Goal: Task Accomplishment & Management: Manage account settings

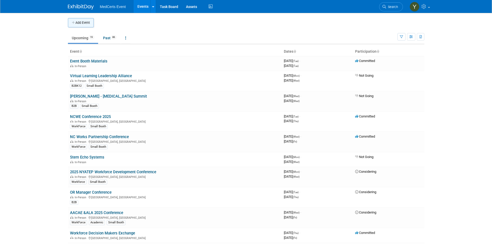
click at [90, 22] on button "Add Event" at bounding box center [81, 22] width 26 height 9
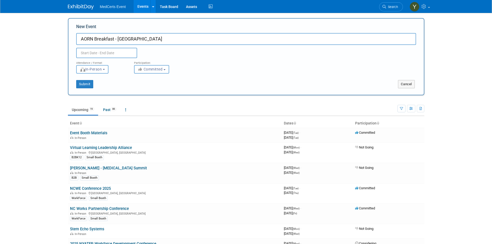
type input "AORN Breakfast - [GEOGRAPHIC_DATA]"
click at [109, 54] on input "text" at bounding box center [106, 53] width 61 height 10
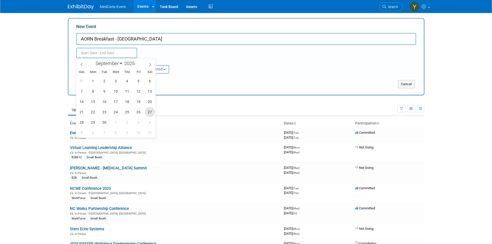
click at [148, 112] on span "27" at bounding box center [150, 112] width 10 height 10
type input "Sep 27, 2025 to Sep 27, 2025"
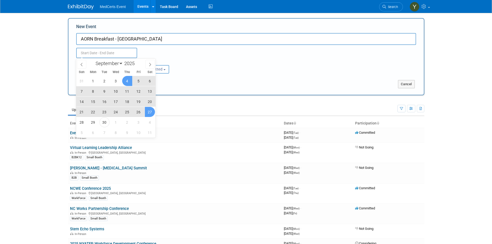
type input "Sep 27, 2025 to Sep 27, 2025"
click at [225, 72] on div "Attendance / Format: <img src="https://www.exhibitday.com/Images/Format-InPerso…" at bounding box center [245, 65] width 347 height 15
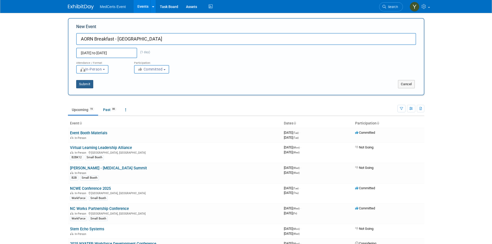
click at [79, 84] on button "Submit" at bounding box center [84, 84] width 17 height 8
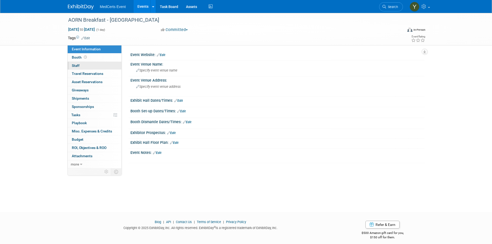
click at [81, 67] on link "0 Staff 0" at bounding box center [95, 66] width 54 height 8
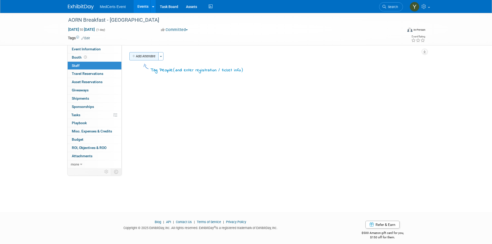
click at [151, 58] on button "Add Attendee" at bounding box center [143, 56] width 29 height 8
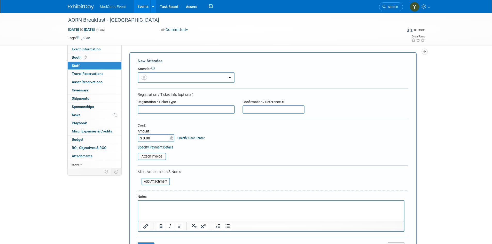
click at [155, 75] on button "button" at bounding box center [186, 77] width 97 height 11
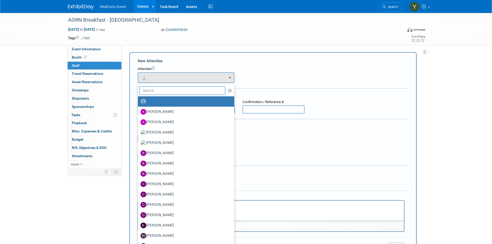
click at [161, 93] on input "text" at bounding box center [182, 90] width 86 height 9
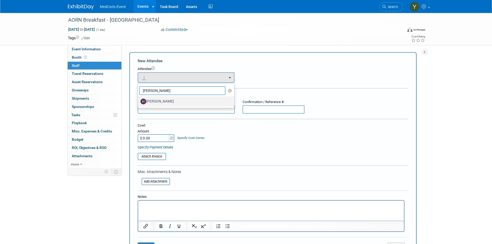
type input "Heather"
click at [162, 101] on label "[PERSON_NAME]" at bounding box center [184, 101] width 89 height 8
click at [139, 101] on input "[PERSON_NAME]" at bounding box center [136, 100] width 3 height 3
select select "5ea5ff7a-8fbb-4862-b030-6ff7b67c7cc8"
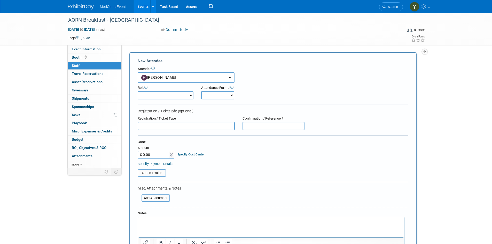
click at [162, 97] on select "Demonstrator Host Planner Presenter Sales Representative Set-up/Dismantle Crew …" at bounding box center [166, 95] width 56 height 8
select select "4"
click at [138, 91] on select "Demonstrator Host Planner Presenter Sales Representative Set-up/Dismantle Crew …" at bounding box center [166, 95] width 56 height 8
click at [217, 96] on select "Onsite Remote" at bounding box center [217, 95] width 33 height 8
select select "1"
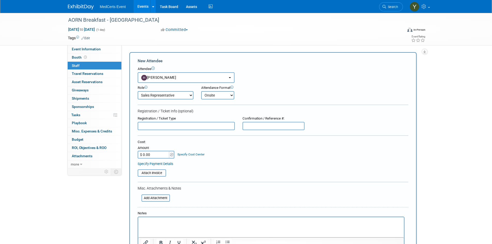
click at [201, 91] on select "Onsite Remote" at bounding box center [217, 95] width 33 height 8
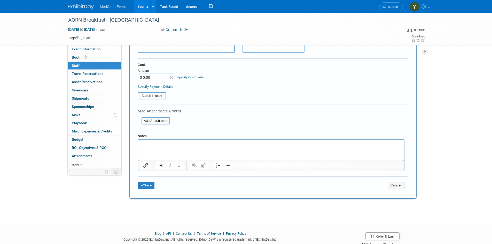
scroll to position [77, 0]
click at [151, 185] on button "Save" at bounding box center [146, 184] width 17 height 7
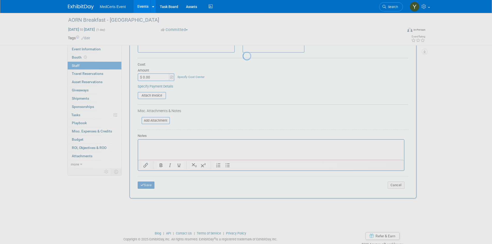
scroll to position [4, 0]
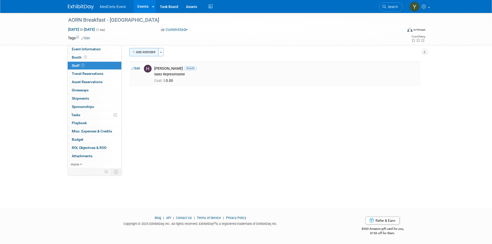
click at [142, 53] on button "Add Attendee" at bounding box center [143, 52] width 29 height 8
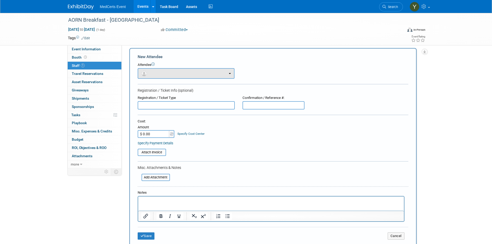
scroll to position [0, 0]
click at [148, 75] on span "button" at bounding box center [144, 73] width 7 height 4
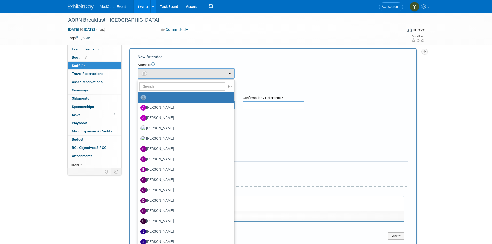
click at [151, 98] on label at bounding box center [184, 97] width 89 height 8
click at [139, 98] on input "radio" at bounding box center [136, 96] width 3 height 3
click at [282, 75] on div "Attendee <img src="https://www.exhibitday.com/Images/Unassigned-User-Icon.png" …" at bounding box center [273, 70] width 270 height 16
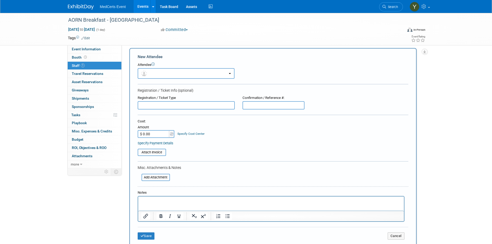
click at [190, 106] on input "text" at bounding box center [186, 105] width 97 height 8
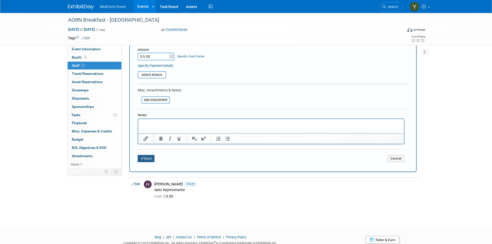
type input "Mark Adamo"
click at [143, 159] on icon "submit" at bounding box center [142, 158] width 4 height 3
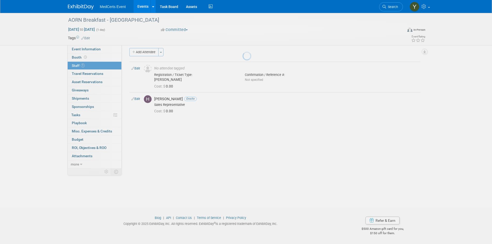
scroll to position [4, 0]
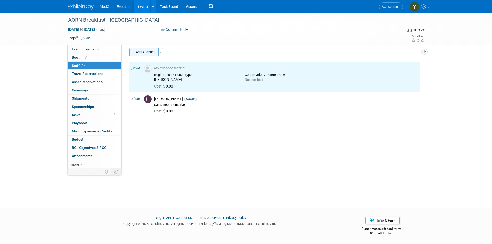
click at [149, 53] on button "Add Attendee" at bounding box center [143, 52] width 29 height 8
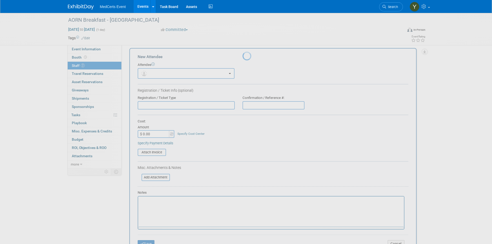
scroll to position [0, 0]
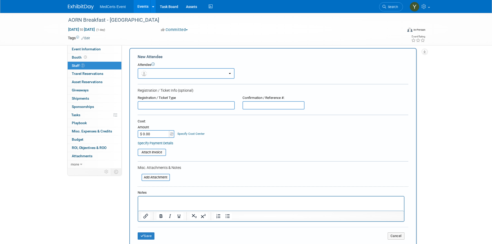
click at [154, 75] on button "button" at bounding box center [186, 73] width 97 height 11
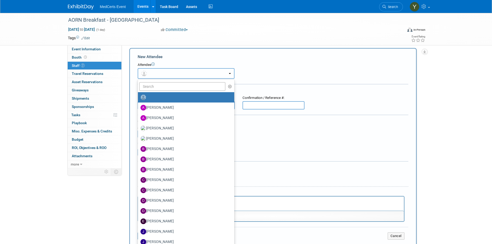
click at [154, 75] on button "button" at bounding box center [186, 73] width 97 height 11
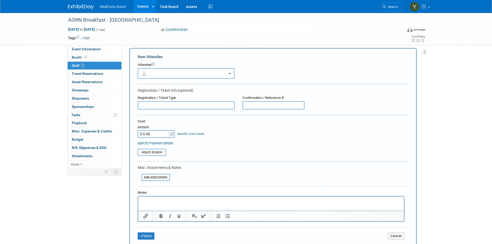
click at [157, 105] on input "text" at bounding box center [186, 105] width 97 height 8
type input "Dana Janssen"
click at [152, 233] on button "Save" at bounding box center [146, 235] width 17 height 7
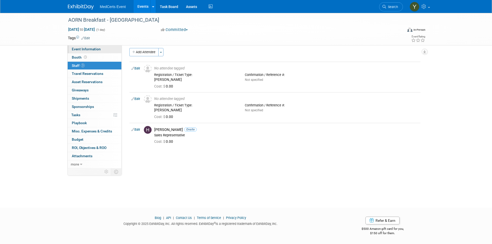
click at [78, 50] on span "Event Information" at bounding box center [86, 49] width 29 height 4
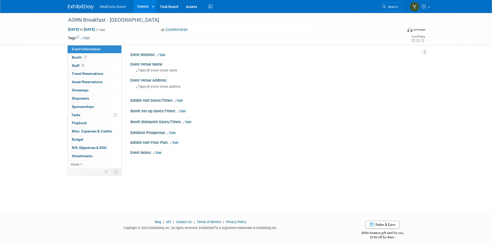
click at [159, 153] on link "Edit" at bounding box center [157, 153] width 9 height 4
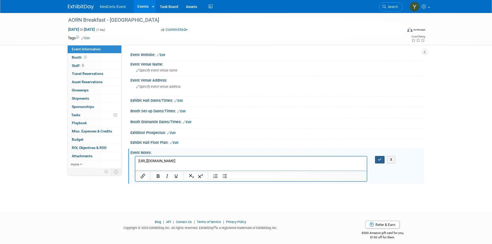
click at [380, 161] on icon "button" at bounding box center [380, 160] width 4 height 4
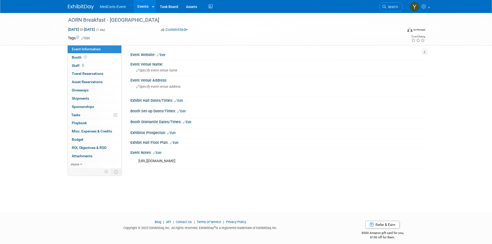
click at [170, 157] on div "https://docs.google.com/document/d/1yTDbl_Hf1RQPPYnoa7wnjHyOlfxowFRcriqbblxjF9c…" at bounding box center [251, 161] width 233 height 10
click at [160, 153] on link "Edit" at bounding box center [157, 153] width 9 height 4
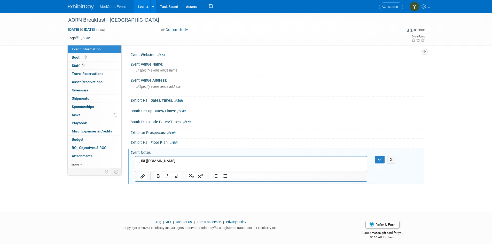
click at [356, 162] on p "https://docs.google.com/document/d/1yTDbl_Hf1RQPPYnoa7wnjHyOlfxowFRcriqbblxjF9c…" at bounding box center [251, 160] width 226 height 5
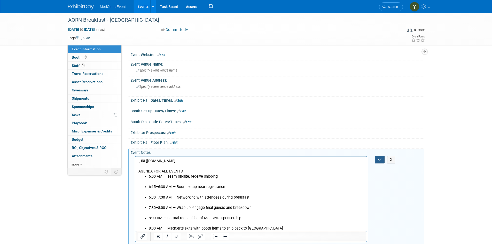
click at [377, 160] on button "button" at bounding box center [380, 159] width 10 height 7
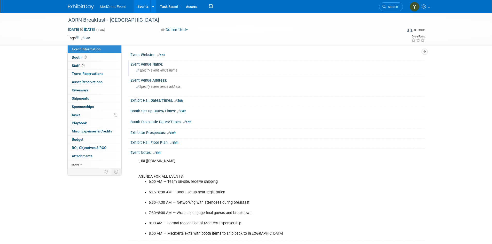
click at [172, 70] on span "Specify event venue name" at bounding box center [156, 70] width 41 height 4
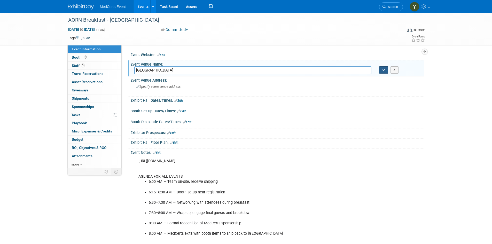
type input "Sheraton Detroit Metro Airport"
click at [382, 69] on icon "button" at bounding box center [384, 69] width 4 height 3
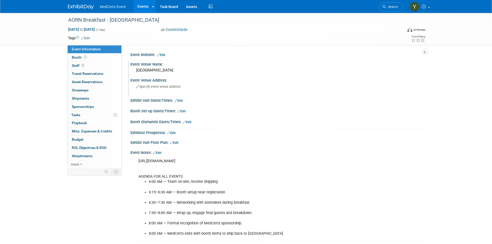
click at [169, 86] on span "Specify event venue address" at bounding box center [158, 87] width 44 height 4
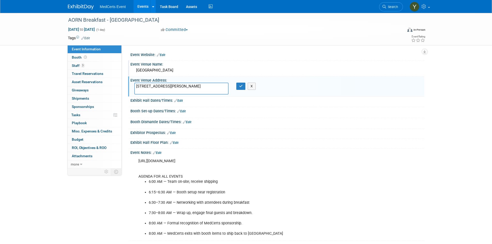
type textarea "8000 Merriman Road, Romulus, MI 48174"
click at [245, 88] on div "X" at bounding box center [242, 86] width 13 height 7
click at [242, 88] on icon "button" at bounding box center [241, 85] width 4 height 3
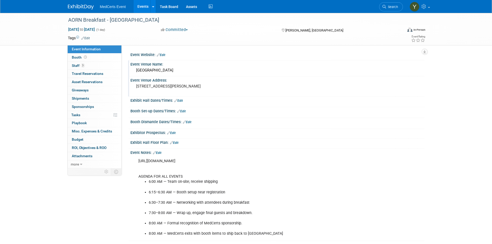
click at [85, 39] on link "Edit" at bounding box center [85, 38] width 9 height 4
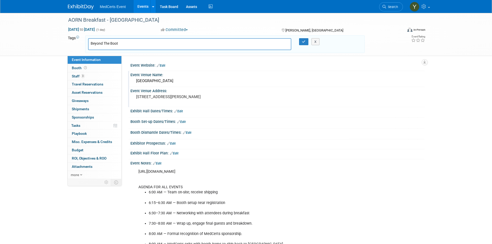
type input "Beyond The Booth"
type input "AORN Sponsorship"
type input "Beyond The Booth, AORN Sponsorship"
type input "B2B"
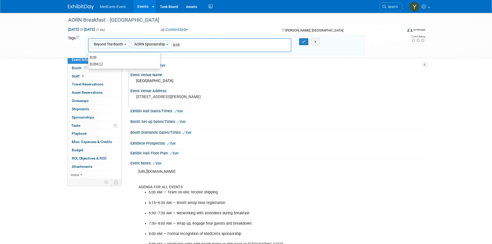
type input "Beyond The Booth, AORN Sponsorship, B2B"
type input "Small Booth"
type input "Beyond The Booth, AORN Sponsorship, B2B, Small Booth"
click at [301, 43] on button "button" at bounding box center [303, 41] width 9 height 7
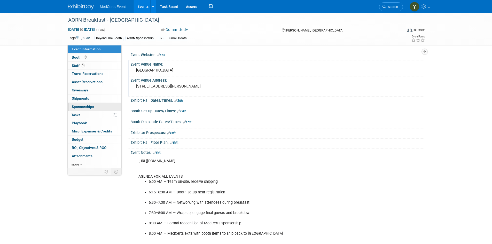
click at [88, 107] on span "Sponsorships 0" at bounding box center [83, 107] width 22 height 4
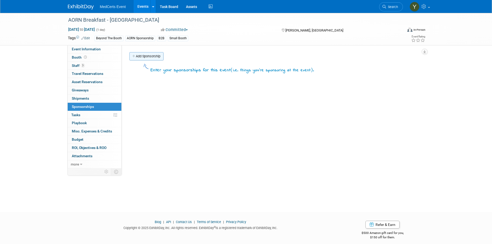
click at [148, 56] on link "Add Sponsorship" at bounding box center [146, 56] width 34 height 8
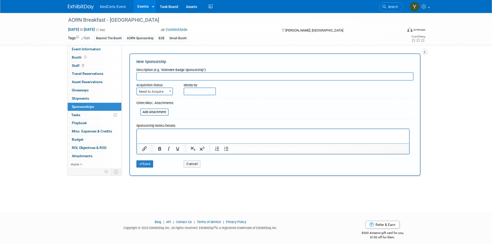
click at [152, 75] on input "text" at bounding box center [274, 76] width 277 height 8
type input "Sponsorship for 4 Breakfasts ($13K)"
click at [154, 96] on form "Description (e.g. "Attendee Badge Sponsorship"): Sponsorship for 4 Breakfasts (…" at bounding box center [274, 117] width 277 height 105
click at [154, 91] on span "Need to Acquire" at bounding box center [155, 91] width 36 height 7
select select "2"
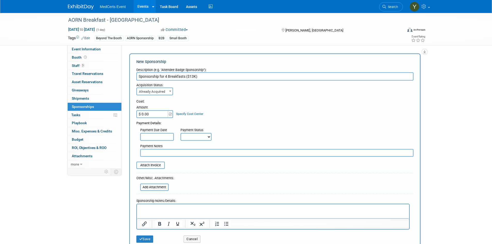
click at [159, 112] on input "$ 0.00" at bounding box center [152, 114] width 32 height 8
click at [153, 111] on input "$ 0.00" at bounding box center [152, 114] width 32 height 8
type input "$ 3,250.00"
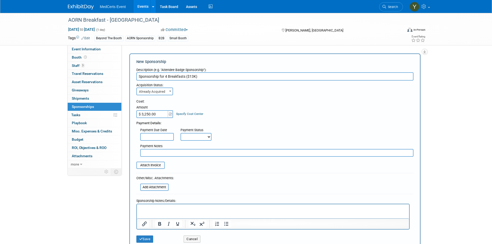
scroll to position [52, 0]
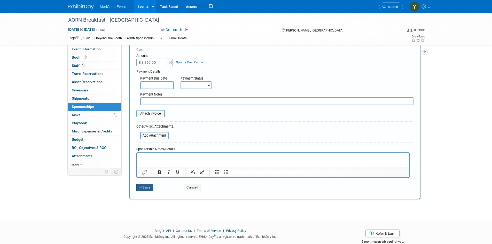
click at [148, 188] on button "Save" at bounding box center [144, 187] width 17 height 7
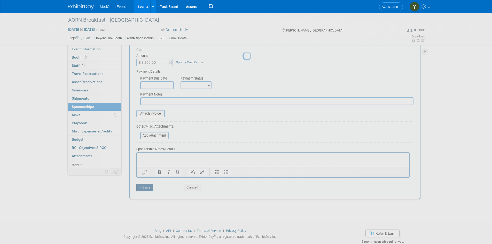
scroll to position [4, 0]
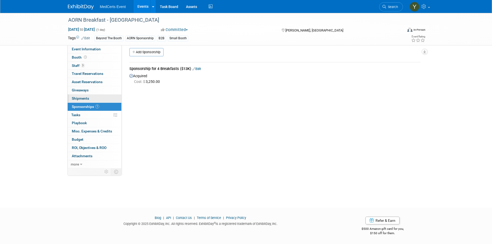
click at [96, 99] on link "0 Shipments 0" at bounding box center [95, 98] width 54 height 8
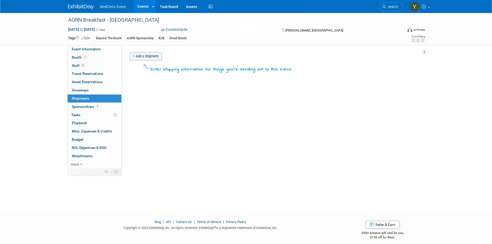
click at [153, 56] on link "Add a Shipment" at bounding box center [145, 56] width 32 height 8
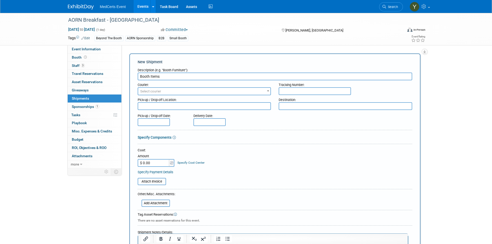
type input "Booth Items"
click at [155, 91] on span "Select courier" at bounding box center [150, 91] width 21 height 4
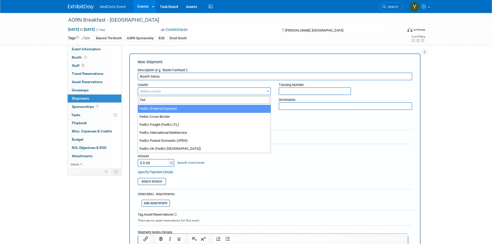
type input "fed"
select select "206"
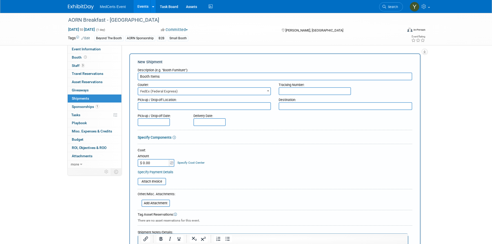
click at [316, 93] on input "text" at bounding box center [314, 91] width 72 height 8
type input "884675956051"
click at [230, 108] on textarea at bounding box center [204, 106] width 133 height 8
type textarea "Sheraton Detroit Metro Airport"
click at [230, 108] on textarea "Sheraton Detroit Metro Airport" at bounding box center [204, 106] width 133 height 8
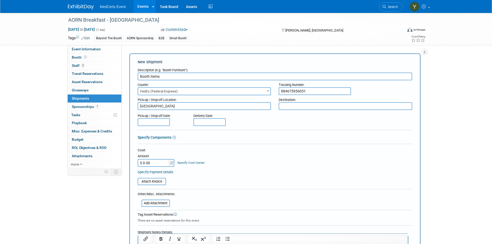
click at [230, 108] on textarea "Sheraton Detroit Metro Airport" at bounding box center [204, 106] width 133 height 8
type textarea "E"
type textarea "e"
type textarea "New Jersey"
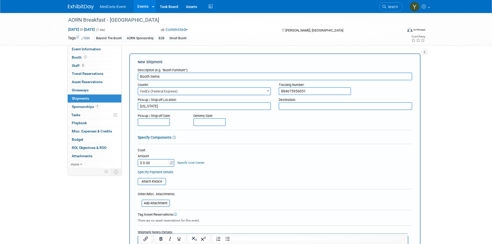
paste textarea "Sheraton Detroit Metro Airport"
type textarea "Sheraton Detroit Metro Airport"
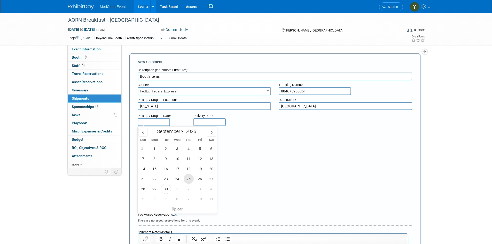
click at [184, 177] on span "25" at bounding box center [189, 179] width 10 height 10
type input "Sep 25, 2025"
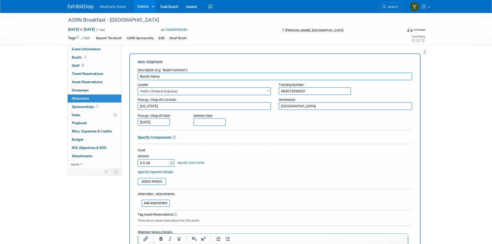
click at [221, 122] on input "text" at bounding box center [209, 122] width 32 height 8
click at [256, 179] on span "26" at bounding box center [256, 179] width 10 height 10
type input "Sep 26, 2025"
click at [159, 163] on input "$ 0.00" at bounding box center [154, 163] width 32 height 8
type input "$ 73.10"
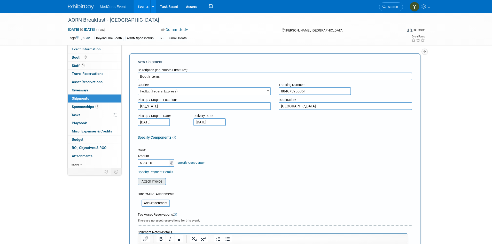
click at [150, 182] on input "file" at bounding box center [134, 181] width 61 height 6
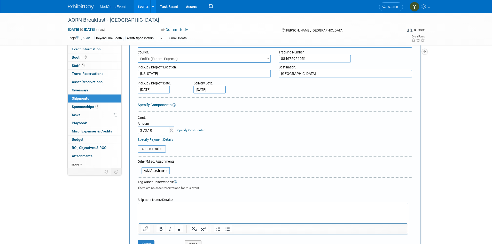
scroll to position [46, 0]
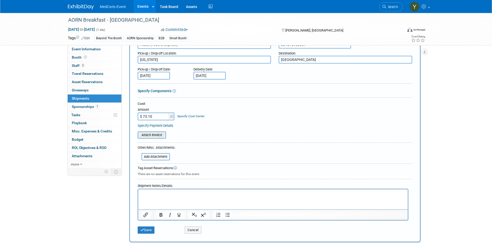
click at [151, 135] on input "file" at bounding box center [134, 135] width 61 height 6
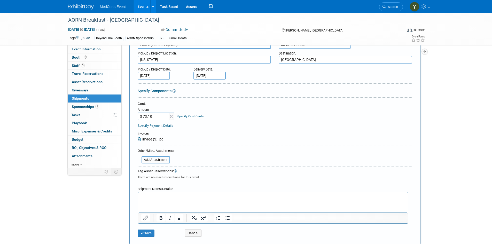
click at [156, 197] on p "Rich Text Area. Press ALT-0 for help." at bounding box center [273, 196] width 264 height 5
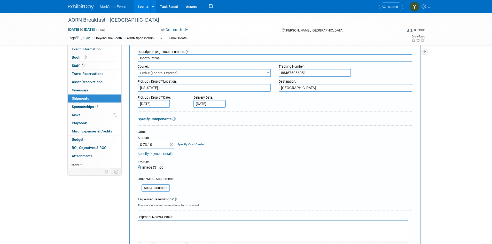
scroll to position [0, 0]
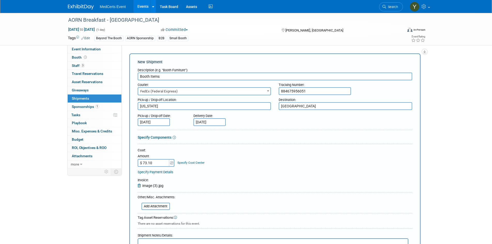
click at [171, 76] on input "Booth Items" at bounding box center [275, 77] width 274 height 8
type input "M"
type input "Print Collateral"
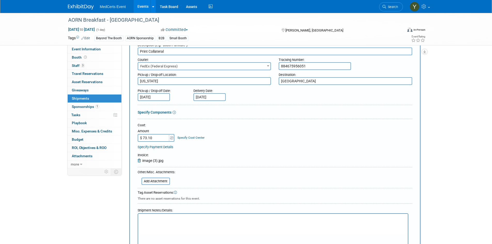
scroll to position [103, 0]
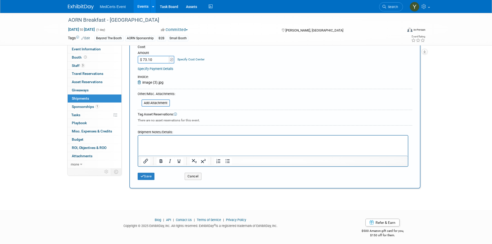
click at [163, 143] on html at bounding box center [272, 138] width 269 height 7
click at [149, 178] on button "Save" at bounding box center [146, 176] width 17 height 7
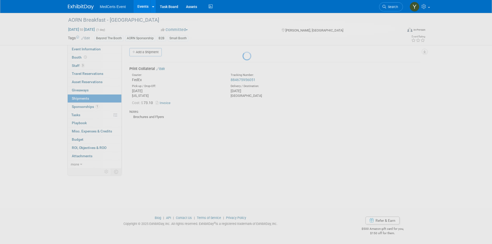
scroll to position [4, 0]
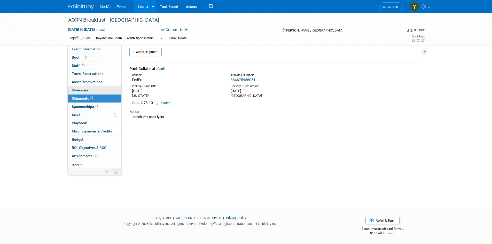
click at [101, 89] on link "0 Giveaways 0" at bounding box center [95, 90] width 54 height 8
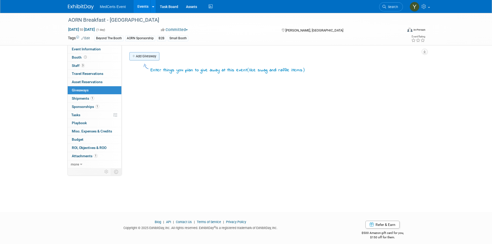
click at [143, 58] on link "Add Giveaway" at bounding box center [144, 56] width 30 height 8
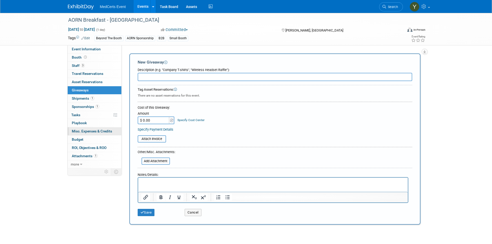
click at [97, 133] on link "0 Misc. Expenses & Credits 0" at bounding box center [95, 131] width 54 height 8
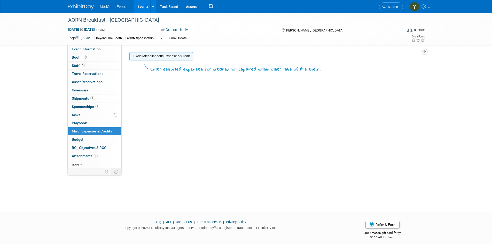
click at [155, 58] on link "Add Miscellaneous Expense or Credit" at bounding box center [160, 56] width 63 height 8
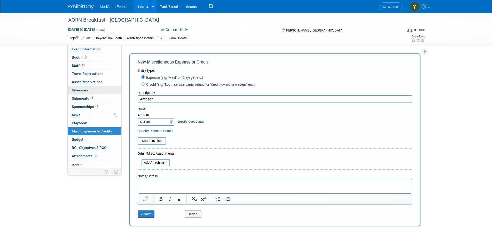
type input "Amazon"
click at [74, 90] on span "Giveaways 0" at bounding box center [80, 90] width 17 height 4
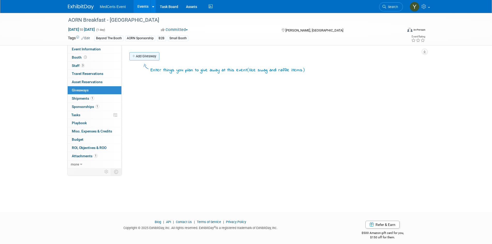
click at [139, 56] on link "Add Giveaway" at bounding box center [144, 56] width 30 height 8
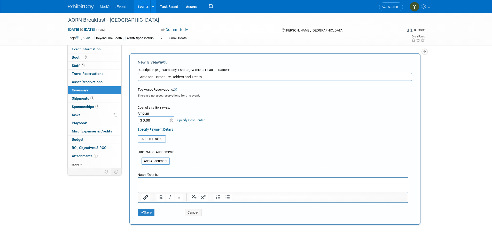
type input "Amazon - Brochure Holders and Treats"
type input "$ 96.79"
click at [159, 141] on input "file" at bounding box center [134, 139] width 61 height 6
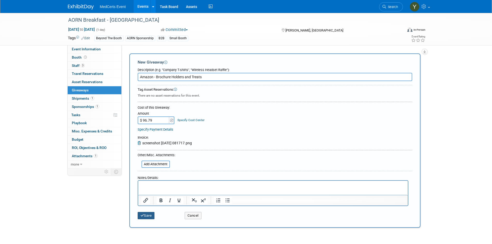
click at [147, 215] on button "Save" at bounding box center [146, 215] width 17 height 7
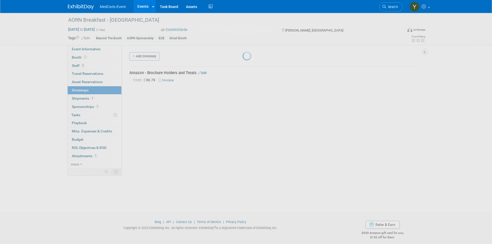
scroll to position [4, 0]
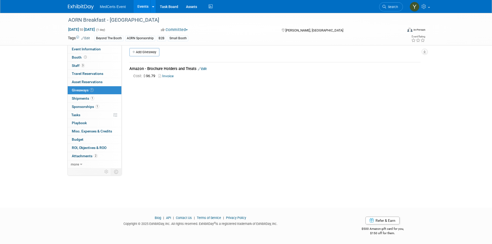
click at [140, 7] on link "Events" at bounding box center [142, 6] width 19 height 13
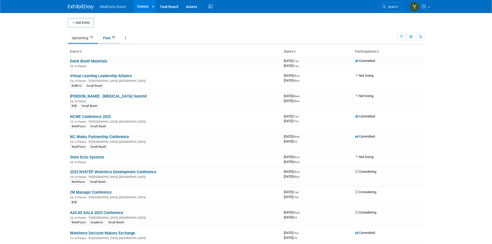
click at [108, 40] on link "Past 87" at bounding box center [109, 38] width 21 height 10
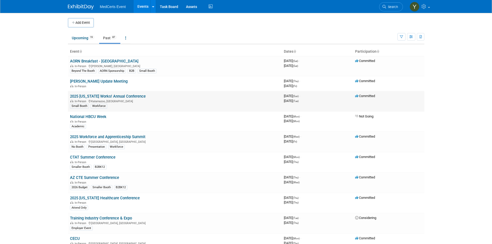
click at [125, 97] on link "2025 [US_STATE] Works! Annual Conference" at bounding box center [108, 96] width 76 height 5
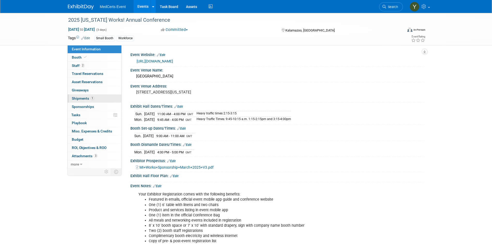
click at [83, 100] on link "1 Shipments 1" at bounding box center [95, 98] width 54 height 8
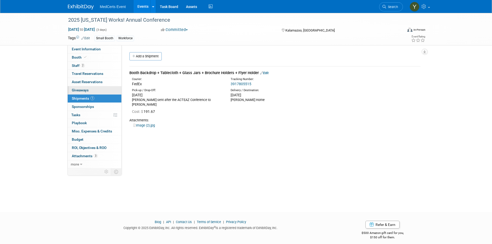
click at [84, 90] on span "Giveaways 0" at bounding box center [80, 90] width 17 height 4
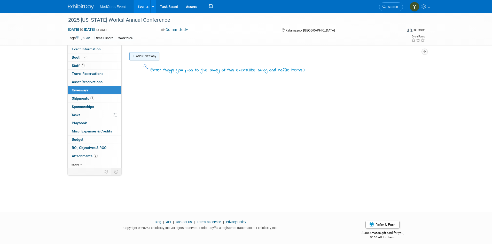
click at [137, 57] on link "Add Giveaway" at bounding box center [144, 56] width 30 height 8
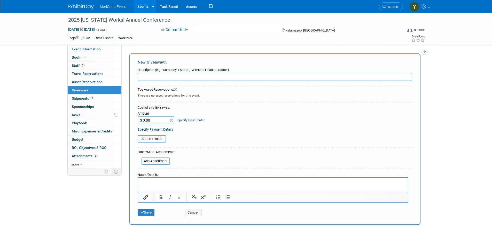
click at [149, 79] on input "text" at bounding box center [275, 77] width 274 height 8
type input "Amazon - Treats for booth"
click at [162, 118] on input "$ 0.00" at bounding box center [154, 120] width 32 height 8
type input "$ 152.97"
click at [161, 141] on input "file" at bounding box center [134, 139] width 61 height 6
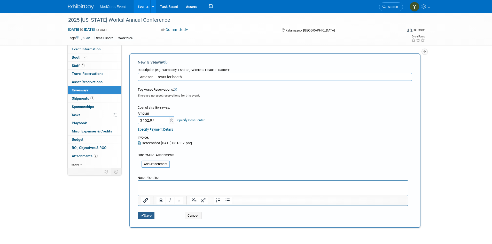
click at [142, 214] on icon "submit" at bounding box center [142, 215] width 4 height 3
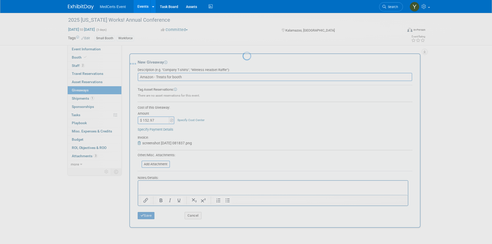
scroll to position [4, 0]
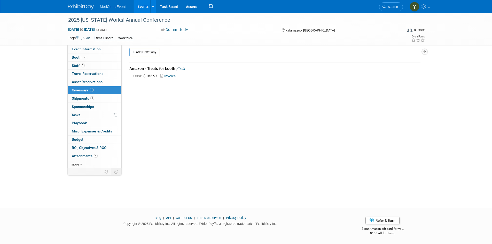
click at [138, 6] on link "Events" at bounding box center [142, 6] width 19 height 13
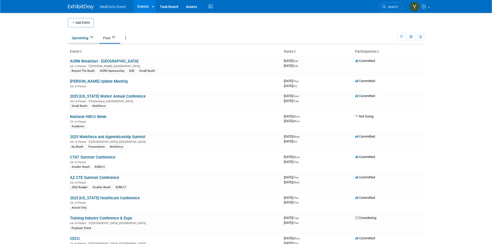
click at [83, 39] on link "Upcoming 19" at bounding box center [83, 38] width 30 height 10
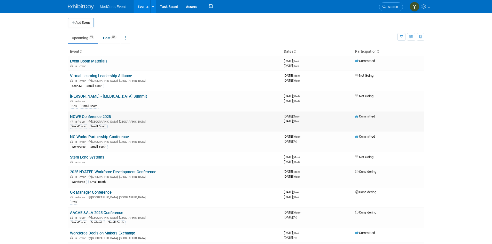
click at [92, 118] on link "NCWE Conference 2025" at bounding box center [90, 116] width 41 height 5
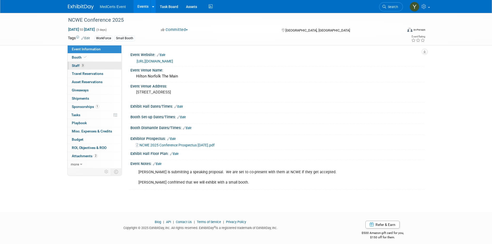
click at [87, 66] on link "3 Staff 3" at bounding box center [95, 66] width 54 height 8
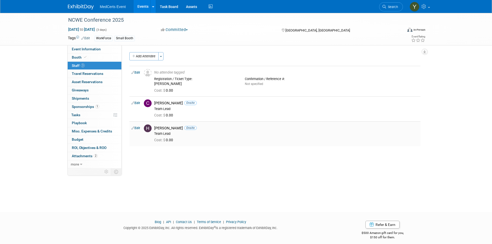
click at [139, 126] on link "Edit" at bounding box center [135, 128] width 9 height 4
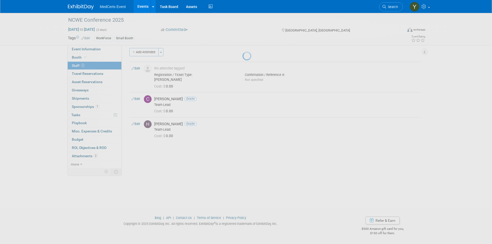
select select "5ea5ff7a-8fbb-4862-b030-6ff7b67c7cc8"
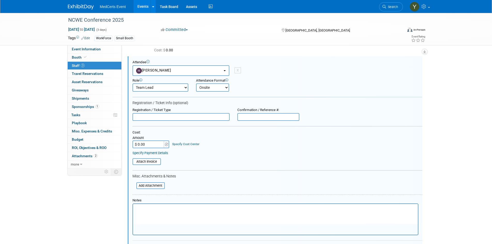
scroll to position [140, 0]
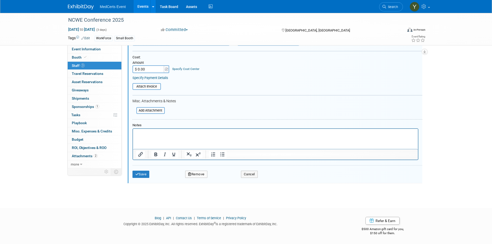
click at [203, 169] on div "Save Remove Cancel" at bounding box center [277, 173] width 290 height 17
click at [202, 173] on button "Remove" at bounding box center [196, 174] width 22 height 7
click at [225, 177] on link "Yes" at bounding box center [224, 178] width 15 height 8
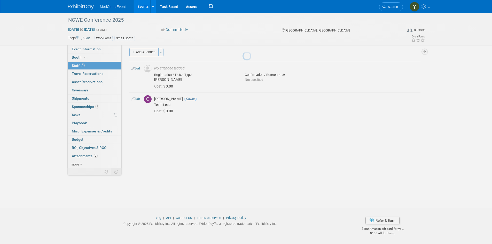
scroll to position [4, 0]
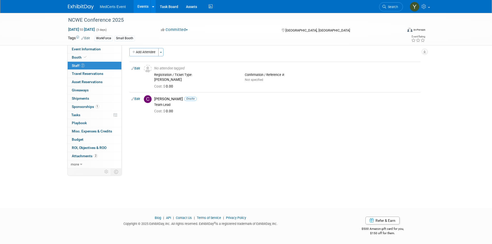
click at [228, 176] on div "NCWE Conference 2025 [DATE] to [DATE] (3 days) [DATE] to [DATE] Committed Commi…" at bounding box center [246, 104] width 492 height 190
click at [92, 57] on link "Booth" at bounding box center [95, 57] width 54 height 8
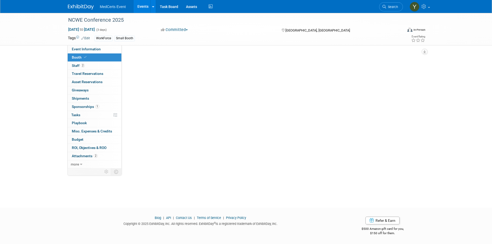
scroll to position [0, 0]
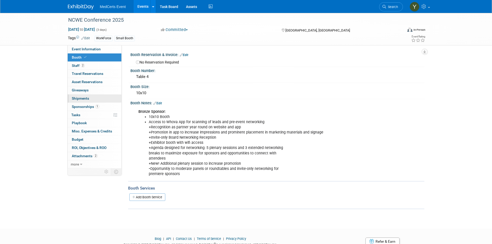
click at [82, 99] on span "Shipments 0" at bounding box center [80, 98] width 17 height 4
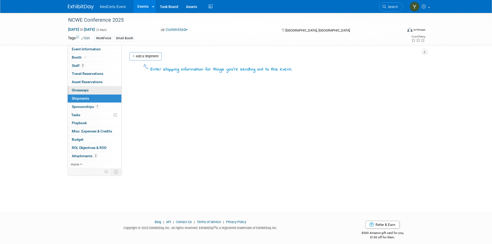
click at [83, 92] on link "0 Giveaways 0" at bounding box center [95, 90] width 54 height 8
